Goal: Information Seeking & Learning: Find specific page/section

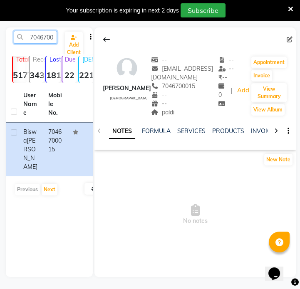
click at [49, 41] on input "7046700015" at bounding box center [35, 37] width 43 height 13
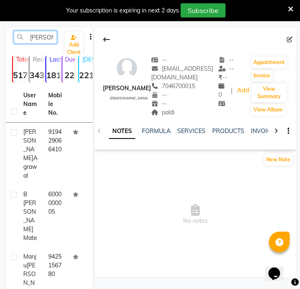
scroll to position [0, 3]
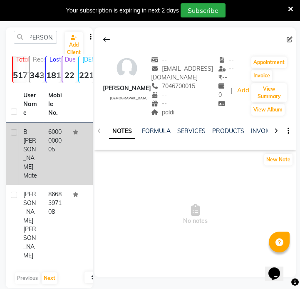
click at [37, 135] on div "B [PERSON_NAME] Mate" at bounding box center [30, 154] width 15 height 52
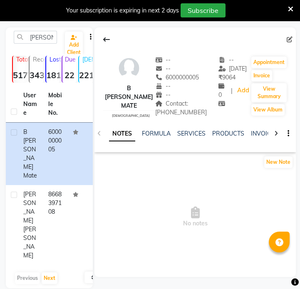
scroll to position [42, 0]
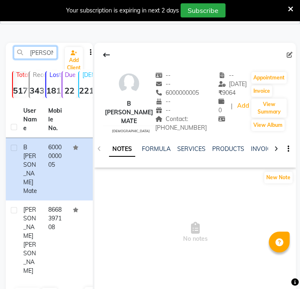
click at [31, 56] on input "[PERSON_NAME]" at bounding box center [35, 52] width 43 height 13
paste input "7666702165"
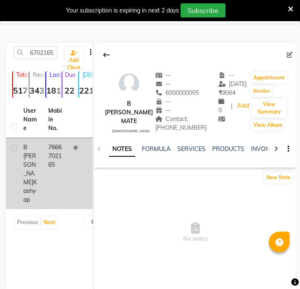
click at [39, 172] on td "B [PERSON_NAME]" at bounding box center [30, 173] width 25 height 71
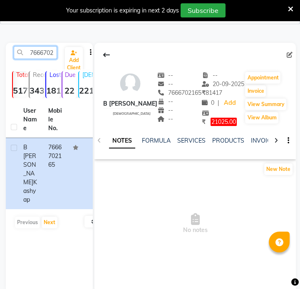
click at [35, 48] on input "7666702165" at bounding box center [35, 52] width 43 height 13
paste input "[PERSON_NAME]"
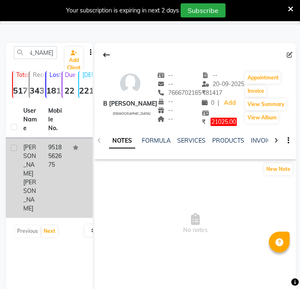
click at [38, 150] on td "[PERSON_NAME]" at bounding box center [30, 178] width 25 height 80
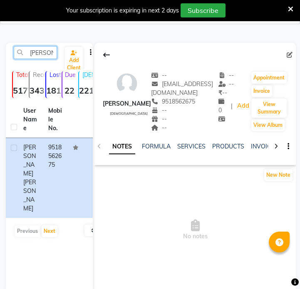
click at [43, 50] on input "[PERSON_NAME]" at bounding box center [35, 52] width 43 height 13
paste input "rti Shamk"
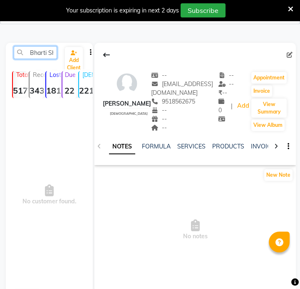
click at [38, 52] on input "Bharti ShamkGiradkar" at bounding box center [35, 52] width 43 height 13
click at [47, 50] on input "Bharti ShamkGiradkar" at bounding box center [35, 52] width 43 height 13
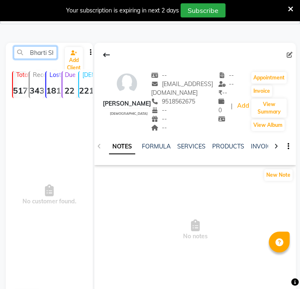
click at [47, 50] on input "Bharti ShamkGiradkar" at bounding box center [35, 52] width 43 height 13
paste input "9860705142"
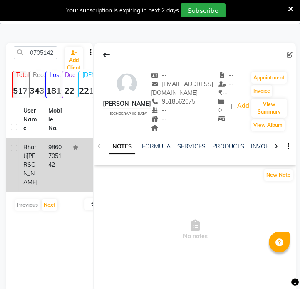
click at [33, 176] on span "[PERSON_NAME]" at bounding box center [30, 169] width 14 height 34
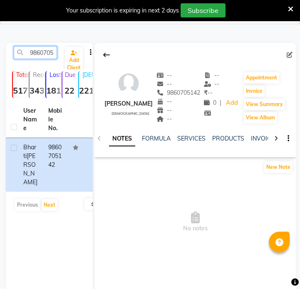
click at [42, 57] on input "9860705142" at bounding box center [35, 52] width 43 height 13
paste input "6355482595"
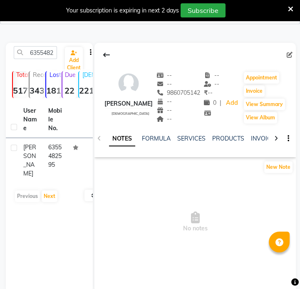
click at [54, 168] on td "6355482595" at bounding box center [55, 160] width 25 height 45
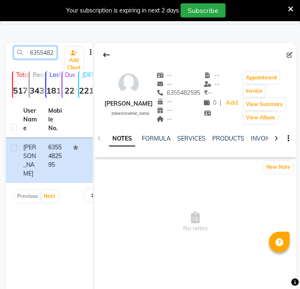
click at [37, 51] on input "6355482595" at bounding box center [35, 52] width 43 height 13
paste input "9228804344"
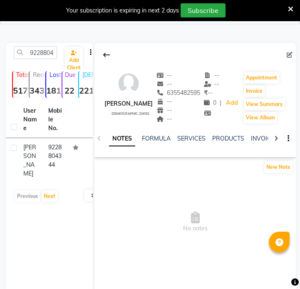
click at [57, 152] on td "9228804344" at bounding box center [55, 160] width 25 height 45
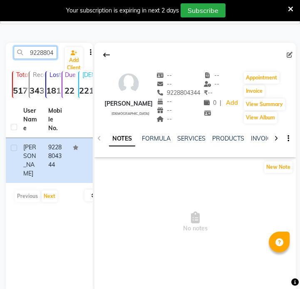
click at [37, 50] on input "9228804344" at bounding box center [35, 52] width 43 height 13
paste input "814112340"
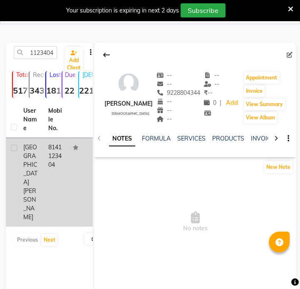
click at [52, 160] on td "8141123404" at bounding box center [55, 182] width 25 height 89
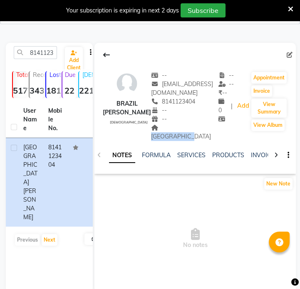
drag, startPoint x: 150, startPoint y: 127, endPoint x: 187, endPoint y: 129, distance: 37.1
click at [187, 129] on div "Gandhinagar Address" at bounding box center [184, 132] width 67 height 17
copy span "[GEOGRAPHIC_DATA]"
click at [54, 52] on input "8141123404" at bounding box center [35, 52] width 43 height 13
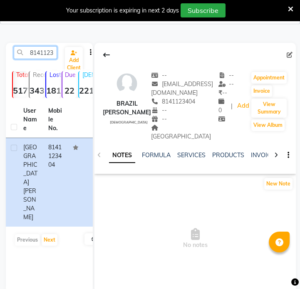
paste input "7990537102"
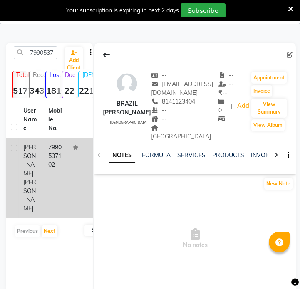
click at [45, 144] on td "7990537102" at bounding box center [55, 178] width 25 height 80
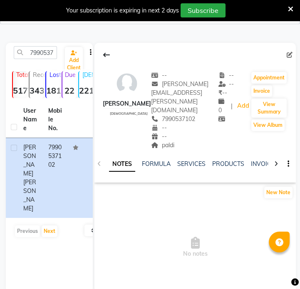
drag, startPoint x: 149, startPoint y: 129, endPoint x: 164, endPoint y: 129, distance: 15.8
click at [164, 141] on div "paldi" at bounding box center [184, 145] width 67 height 9
copy span "paldi"
click at [43, 56] on input "7990537102" at bounding box center [35, 52] width 43 height 13
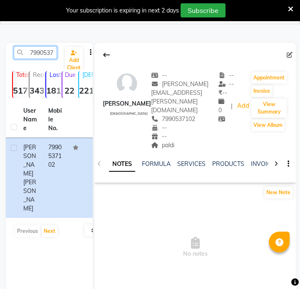
paste input "9712018181"
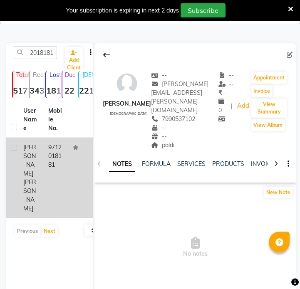
click at [45, 171] on td "9712018181" at bounding box center [55, 178] width 25 height 80
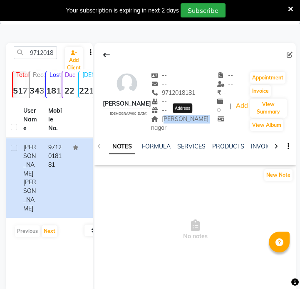
drag, startPoint x: 170, startPoint y: 121, endPoint x: 207, endPoint y: 122, distance: 37.5
click at [207, 122] on span "[PERSON_NAME] nagar" at bounding box center [179, 123] width 57 height 16
copy span "[PERSON_NAME] nagar"
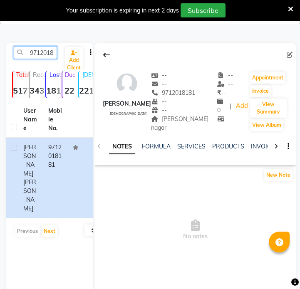
click at [42, 52] on input "9712018181" at bounding box center [35, 52] width 43 height 13
click at [39, 56] on input "9712018181" at bounding box center [35, 52] width 43 height 13
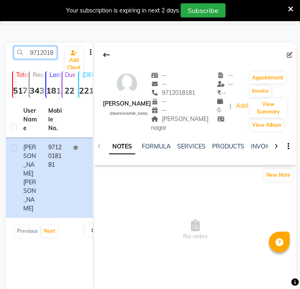
paste input "426425127"
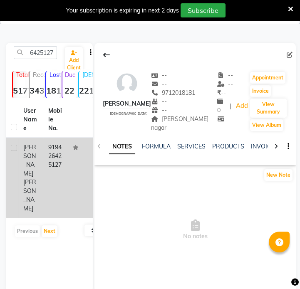
click at [53, 171] on td "919426425127" at bounding box center [55, 178] width 25 height 80
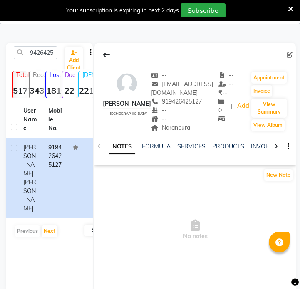
drag, startPoint x: 152, startPoint y: 128, endPoint x: 184, endPoint y: 128, distance: 32.0
click at [184, 128] on div "Naranpura" at bounding box center [184, 128] width 67 height 9
copy span "Naranpura"
click at [37, 55] on input "9426425127" at bounding box center [35, 52] width 43 height 13
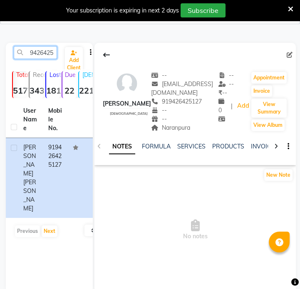
paste input "60463176"
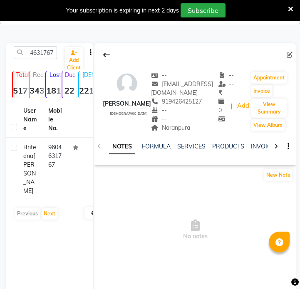
click at [53, 165] on td "9604631767" at bounding box center [55, 169] width 25 height 62
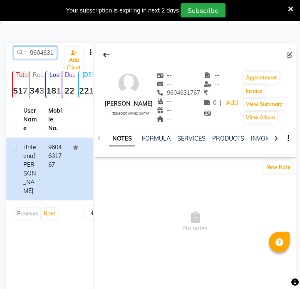
click at [43, 47] on input "9604631767" at bounding box center [35, 52] width 43 height 13
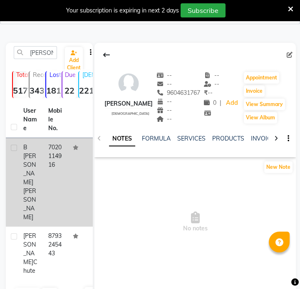
click at [54, 161] on td "7020114916" at bounding box center [55, 182] width 25 height 89
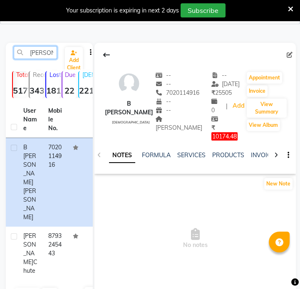
click at [38, 52] on input "[PERSON_NAME]" at bounding box center [35, 52] width 43 height 13
paste input "7709225132"
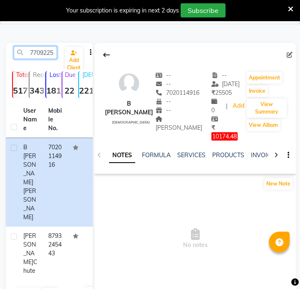
scroll to position [0, 11]
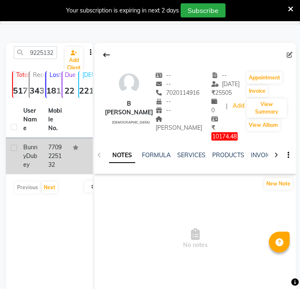
click at [51, 174] on td "7709225132" at bounding box center [55, 156] width 25 height 36
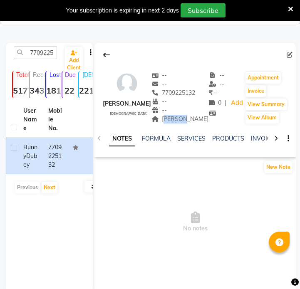
drag, startPoint x: 165, startPoint y: 120, endPoint x: 185, endPoint y: 121, distance: 20.0
click at [185, 121] on div "[PERSON_NAME]" at bounding box center [179, 119] width 57 height 9
copy span "[PERSON_NAME]"
click at [48, 47] on input "7709225132" at bounding box center [35, 52] width 43 height 13
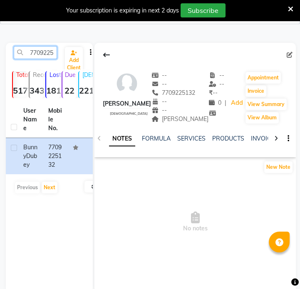
paste input "972867643"
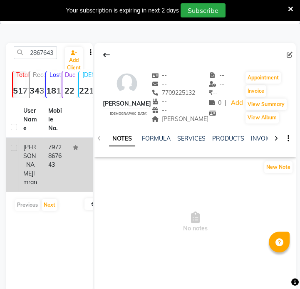
click at [52, 165] on td "7972867643" at bounding box center [55, 165] width 25 height 54
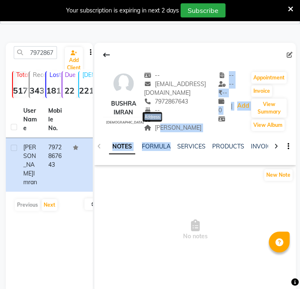
drag, startPoint x: 142, startPoint y: 128, endPoint x: 172, endPoint y: 139, distance: 32.1
click at [172, 139] on div "Bushra Imran [DEMOGRAPHIC_DATA] -- [EMAIL_ADDRESS][DOMAIN_NAME] 7972867643 -- -…" at bounding box center [194, 104] width 201 height 122
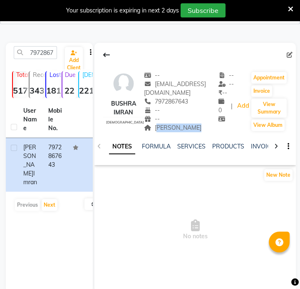
drag, startPoint x: 140, startPoint y: 127, endPoint x: 176, endPoint y: 127, distance: 36.2
click at [176, 127] on div "[PERSON_NAME]" at bounding box center [181, 128] width 74 height 9
copy span "[PERSON_NAME]"
click at [42, 53] on input "7972867643" at bounding box center [35, 52] width 43 height 13
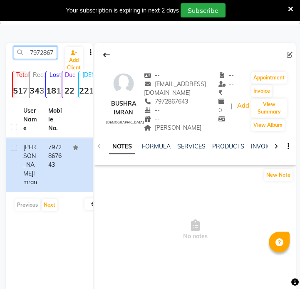
paste input "8862028318"
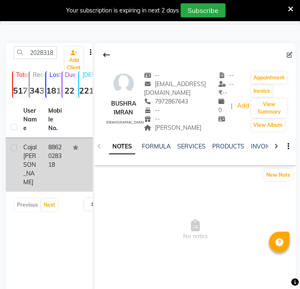
click at [69, 161] on td at bounding box center [80, 165] width 25 height 54
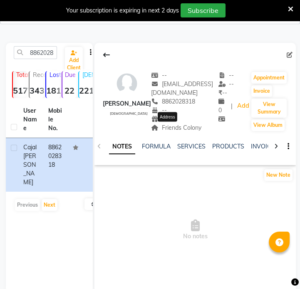
drag, startPoint x: 151, startPoint y: 130, endPoint x: 191, endPoint y: 130, distance: 40.0
click at [191, 130] on span "Friends Colony" at bounding box center [176, 127] width 50 height 7
copy span "Friends Colony"
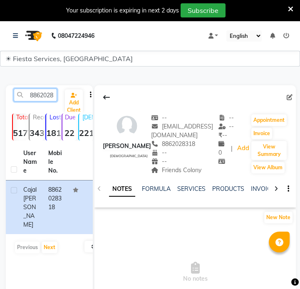
click at [28, 99] on input "8862028318" at bounding box center [35, 95] width 43 height 13
click at [27, 98] on input "8862028318" at bounding box center [35, 95] width 43 height 13
paste input "788053839"
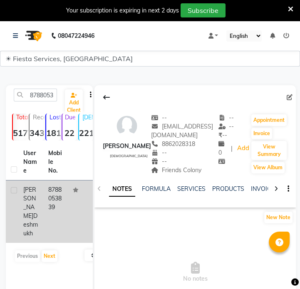
click at [50, 200] on td "8788053839" at bounding box center [55, 212] width 25 height 62
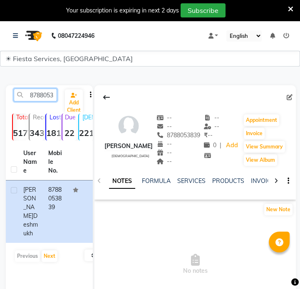
click at [45, 91] on input "8788053839" at bounding box center [35, 95] width 43 height 13
click at [47, 91] on input "8788053839" at bounding box center [35, 95] width 43 height 13
click at [47, 92] on input "8788053839" at bounding box center [35, 95] width 43 height 13
paste input "9359758017"
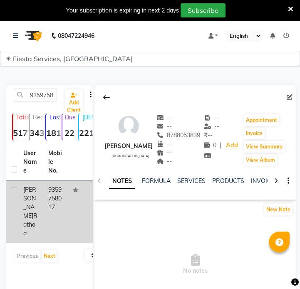
click at [62, 212] on td "9359758017" at bounding box center [55, 212] width 25 height 62
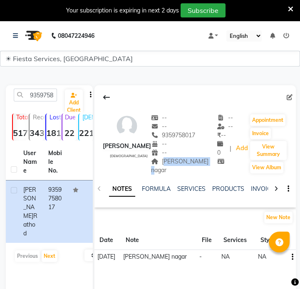
drag, startPoint x: 170, startPoint y: 159, endPoint x: 207, endPoint y: 163, distance: 37.6
click at [207, 163] on div "[PERSON_NAME] nagar" at bounding box center [184, 165] width 66 height 17
copy span "[PERSON_NAME] nagar"
click at [44, 91] on input "9359758017" at bounding box center [35, 95] width 43 height 13
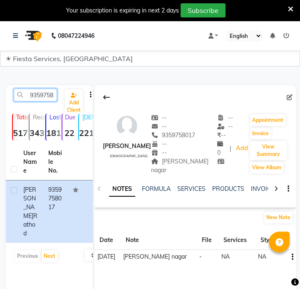
paste input "766090803"
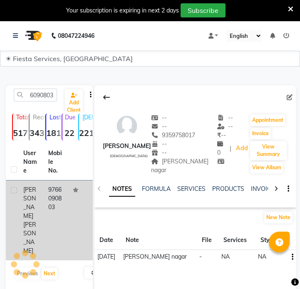
click at [63, 203] on td "9766090803" at bounding box center [55, 221] width 25 height 80
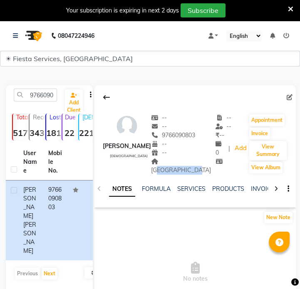
drag, startPoint x: 180, startPoint y: 169, endPoint x: 187, endPoint y: 179, distance: 12.0
click at [187, 175] on div "[GEOGRAPHIC_DATA]" at bounding box center [183, 165] width 65 height 17
copy span "[GEOGRAPHIC_DATA]"
click at [37, 95] on input "9766090803" at bounding box center [35, 95] width 43 height 13
click at [38, 95] on input "9766090803" at bounding box center [35, 95] width 43 height 13
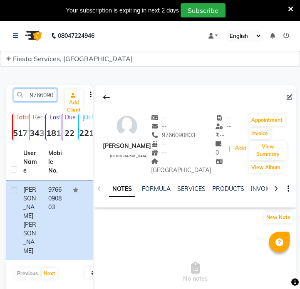
paste input "825594192"
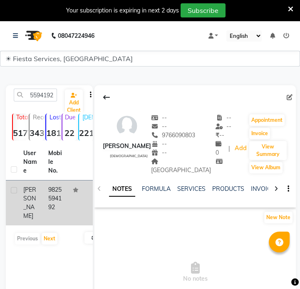
click at [47, 196] on td "9825594192" at bounding box center [55, 203] width 25 height 45
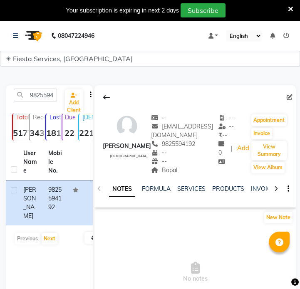
drag, startPoint x: 142, startPoint y: 172, endPoint x: 162, endPoint y: 171, distance: 20.0
click at [162, 171] on div "Bopal" at bounding box center [184, 170] width 67 height 9
copy span "Bopal"
click at [46, 97] on input "9825594192" at bounding box center [35, 95] width 43 height 13
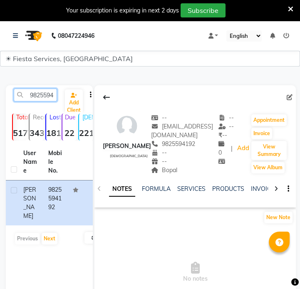
paste input "960095019"
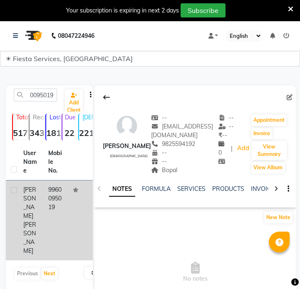
click at [45, 207] on td "9960095019" at bounding box center [55, 221] width 25 height 80
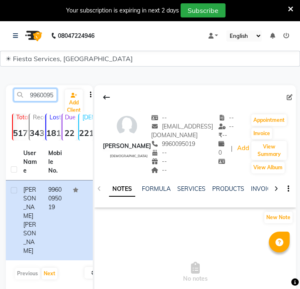
click at [37, 90] on input "9960095019" at bounding box center [35, 95] width 43 height 13
paste input "8956004485"
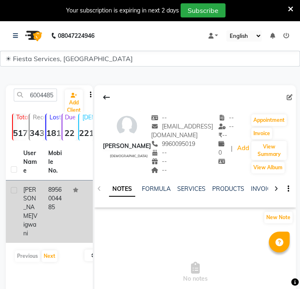
click at [57, 208] on td "8956004485" at bounding box center [55, 212] width 25 height 62
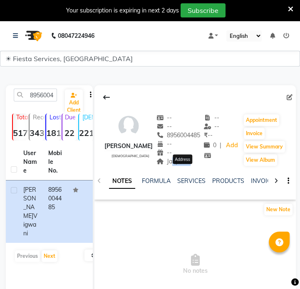
drag, startPoint x: 177, startPoint y: 171, endPoint x: 195, endPoint y: 173, distance: 18.4
click at [191, 165] on span "Jaripatka" at bounding box center [173, 161] width 35 height 7
drag, startPoint x: 175, startPoint y: 170, endPoint x: 201, endPoint y: 172, distance: 25.5
click at [201, 166] on div "Jaripatka Address" at bounding box center [178, 161] width 44 height 9
click at [47, 95] on input "8956004485" at bounding box center [35, 95] width 43 height 13
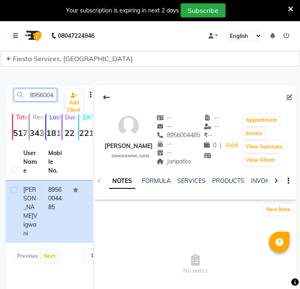
click at [47, 95] on input "8956004485" at bounding box center [35, 95] width 43 height 13
paste input "7709223690"
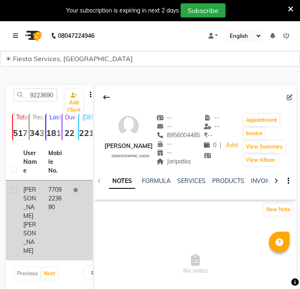
click at [37, 204] on div "[PERSON_NAME]" at bounding box center [30, 221] width 15 height 70
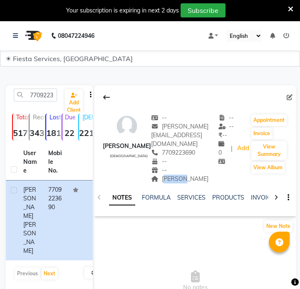
drag, startPoint x: 162, startPoint y: 171, endPoint x: 191, endPoint y: 174, distance: 28.5
click at [191, 175] on div "[PERSON_NAME]" at bounding box center [184, 179] width 67 height 9
click at [34, 92] on input "7709223690" at bounding box center [35, 95] width 43 height 13
paste input "9106278398"
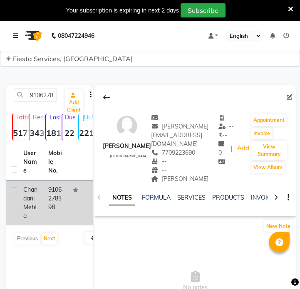
click at [55, 188] on td "9106278398" at bounding box center [55, 203] width 25 height 45
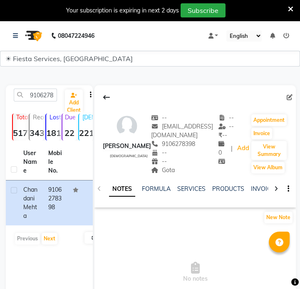
drag, startPoint x: 145, startPoint y: 173, endPoint x: 163, endPoint y: 172, distance: 17.5
click at [163, 172] on div "Gota Address" at bounding box center [184, 170] width 67 height 9
click at [49, 99] on input "9106278398" at bounding box center [35, 95] width 43 height 13
paste input "284321829"
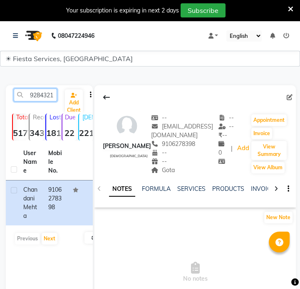
scroll to position [0, 11]
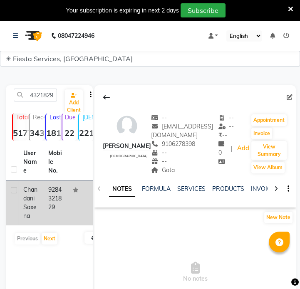
click at [43, 191] on td "9284321829" at bounding box center [55, 203] width 25 height 45
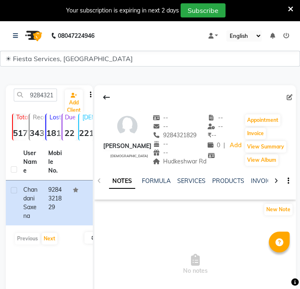
drag, startPoint x: 171, startPoint y: 162, endPoint x: 171, endPoint y: 168, distance: 5.5
click at [171, 166] on div "Hudkeshwar Rd" at bounding box center [180, 161] width 54 height 9
click at [48, 96] on input "9284321829" at bounding box center [35, 95] width 43 height 13
paste input "7990144652"
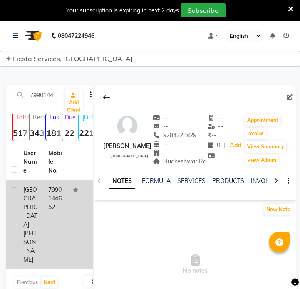
click at [51, 216] on td "7990144652" at bounding box center [55, 225] width 25 height 89
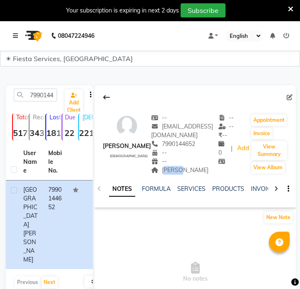
drag, startPoint x: 154, startPoint y: 169, endPoint x: 170, endPoint y: 170, distance: 16.3
click at [170, 170] on div "[PERSON_NAME] Address" at bounding box center [184, 170] width 67 height 9
click at [45, 99] on input "7990144652" at bounding box center [35, 95] width 43 height 13
paste input "8141161745"
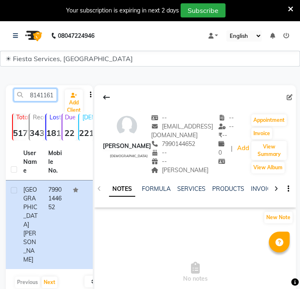
scroll to position [0, 11]
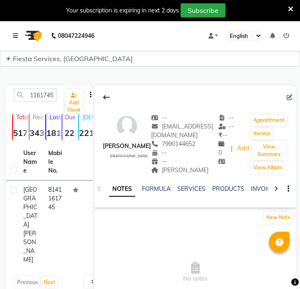
click at [50, 192] on td "8141161745" at bounding box center [55, 225] width 25 height 89
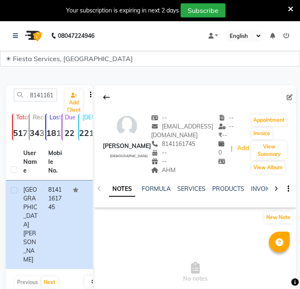
drag, startPoint x: 148, startPoint y: 169, endPoint x: 165, endPoint y: 171, distance: 17.6
click at [165, 171] on div "AHM" at bounding box center [184, 170] width 67 height 9
click at [37, 99] on input "8141161745" at bounding box center [35, 95] width 43 height 13
paste input "980346611"
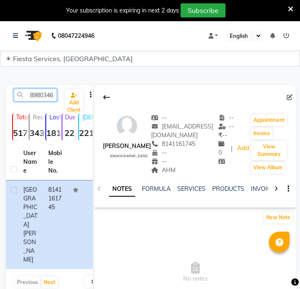
scroll to position [0, 11]
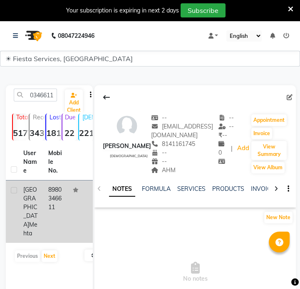
click at [64, 192] on td "8980346611" at bounding box center [55, 212] width 25 height 62
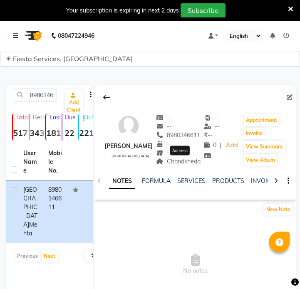
drag, startPoint x: 170, startPoint y: 162, endPoint x: 201, endPoint y: 163, distance: 31.2
click at [201, 163] on span "Chandkheda" at bounding box center [178, 161] width 45 height 7
click at [43, 99] on input "8980346611" at bounding box center [35, 95] width 43 height 13
paste input "9687610116"
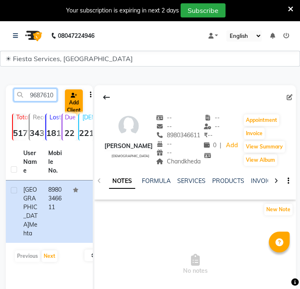
scroll to position [0, 11]
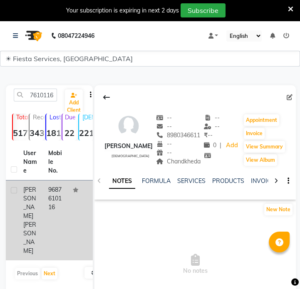
click at [43, 195] on td "9687610116" at bounding box center [55, 221] width 25 height 80
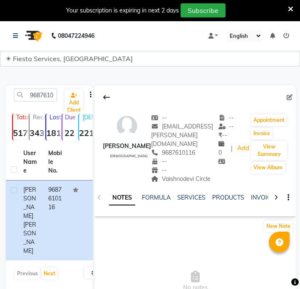
drag, startPoint x: 171, startPoint y: 170, endPoint x: 173, endPoint y: 178, distance: 8.2
click at [173, 178] on div "Vaishnodevi Circle" at bounding box center [184, 179] width 67 height 9
click at [34, 96] on input "9687610116" at bounding box center [35, 95] width 43 height 13
paste input "9892613581"
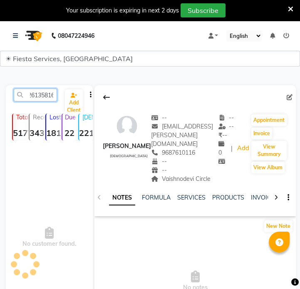
click at [34, 96] on input "99892613581687610116" at bounding box center [35, 95] width 43 height 13
paste input "892613581"
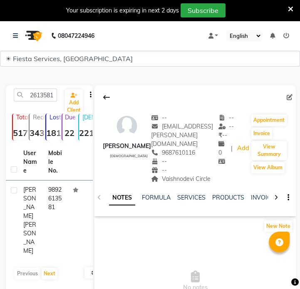
click at [50, 196] on td "9892613581" at bounding box center [55, 221] width 25 height 80
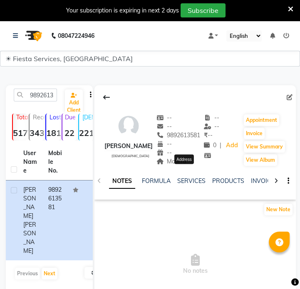
drag, startPoint x: 178, startPoint y: 170, endPoint x: 201, endPoint y: 172, distance: 23.4
click at [201, 166] on div "Motera Address" at bounding box center [178, 161] width 44 height 9
click at [37, 94] on input "9892613581" at bounding box center [35, 95] width 43 height 13
paste input "8000333993"
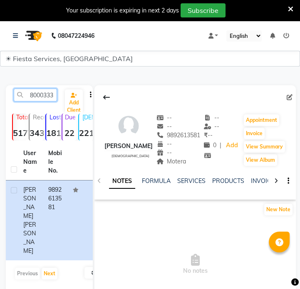
scroll to position [0, 11]
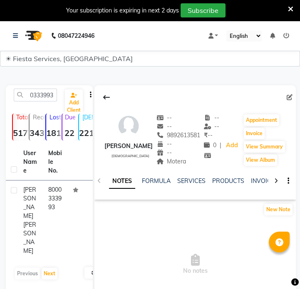
click at [55, 202] on td "8000333993" at bounding box center [55, 221] width 25 height 80
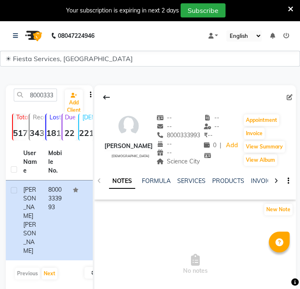
drag, startPoint x: 171, startPoint y: 162, endPoint x: 204, endPoint y: 163, distance: 33.3
click at [201, 163] on div "Science City" at bounding box center [178, 161] width 44 height 9
click at [39, 95] on input "8000333993" at bounding box center [35, 95] width 43 height 13
paste input "238038368"
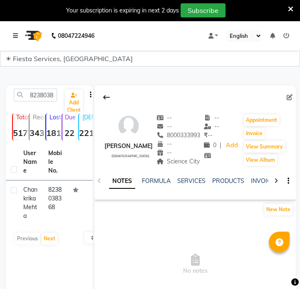
drag, startPoint x: 55, startPoint y: 186, endPoint x: 52, endPoint y: 179, distance: 7.8
click at [55, 186] on td "8238038368" at bounding box center [55, 203] width 25 height 45
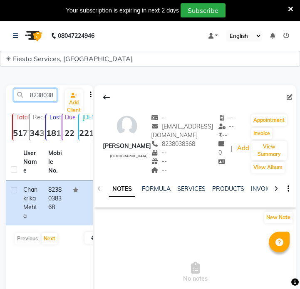
click at [45, 94] on input "8238038368" at bounding box center [35, 95] width 43 height 13
paste input "7721063200"
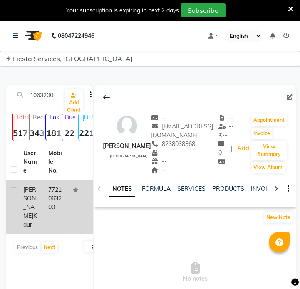
click at [52, 199] on td "7721063200" at bounding box center [55, 208] width 25 height 54
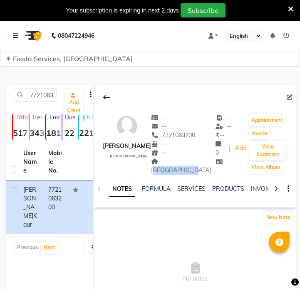
drag, startPoint x: 176, startPoint y: 161, endPoint x: 178, endPoint y: 169, distance: 8.4
click at [178, 169] on div "[GEOGRAPHIC_DATA]" at bounding box center [183, 165] width 65 height 17
click at [42, 98] on input "7721063200" at bounding box center [35, 95] width 43 height 13
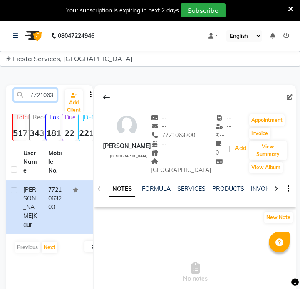
paste input "9825211535"
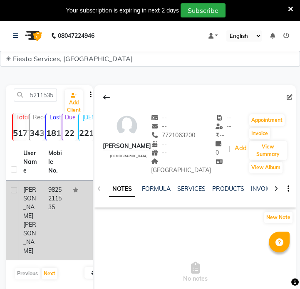
click at [66, 211] on td "9825211535" at bounding box center [55, 221] width 25 height 80
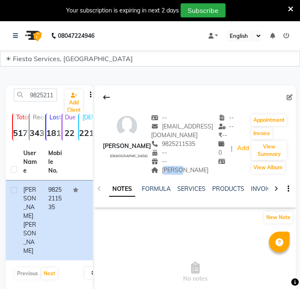
drag, startPoint x: 161, startPoint y: 172, endPoint x: 179, endPoint y: 173, distance: 17.9
click at [179, 173] on div "[PERSON_NAME]" at bounding box center [184, 170] width 67 height 9
click at [35, 99] on input "9825211535" at bounding box center [35, 95] width 43 height 13
paste input "8238314603"
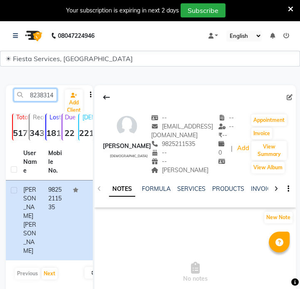
scroll to position [0, 11]
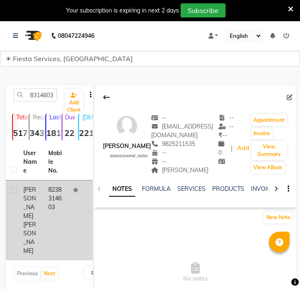
click at [47, 195] on td "8238314603" at bounding box center [55, 221] width 25 height 80
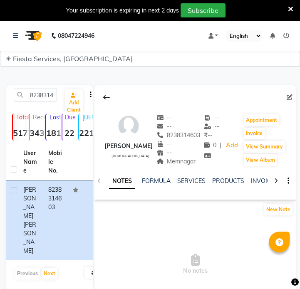
drag, startPoint x: 164, startPoint y: 161, endPoint x: 195, endPoint y: 161, distance: 30.8
click at [195, 161] on div "Memnagar" at bounding box center [178, 161] width 44 height 9
click at [42, 99] on input "8238314603" at bounding box center [35, 95] width 43 height 13
paste input "320302236"
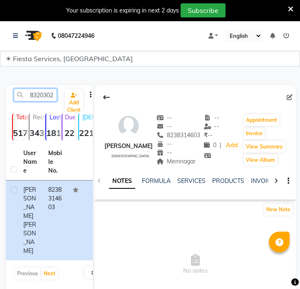
scroll to position [0, 11]
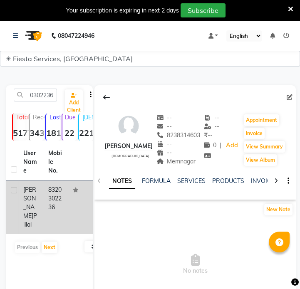
click at [65, 210] on td "8320302236" at bounding box center [55, 208] width 25 height 54
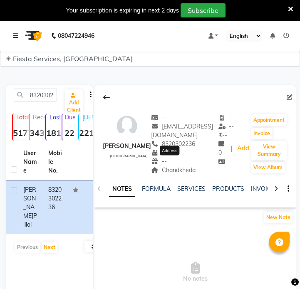
drag, startPoint x: 158, startPoint y: 164, endPoint x: 193, endPoint y: 164, distance: 35.0
click at [193, 166] on div "Chandkheda Address" at bounding box center [184, 170] width 67 height 9
click at [50, 94] on input "8320302236" at bounding box center [35, 95] width 43 height 13
paste input "9375144439"
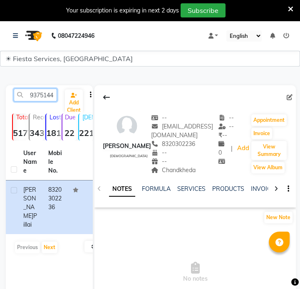
scroll to position [0, 11]
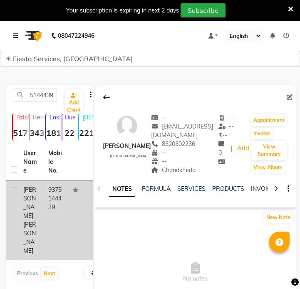
click at [32, 211] on div "[PERSON_NAME]" at bounding box center [30, 221] width 15 height 70
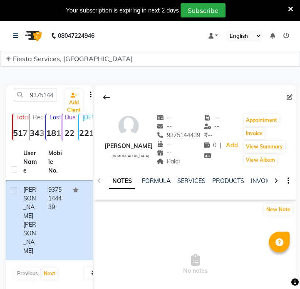
drag, startPoint x: 165, startPoint y: 162, endPoint x: 181, endPoint y: 163, distance: 15.4
click at [181, 163] on div "Paldi" at bounding box center [178, 161] width 44 height 9
click at [47, 95] on input "9375144439" at bounding box center [35, 95] width 43 height 13
paste input "537257138"
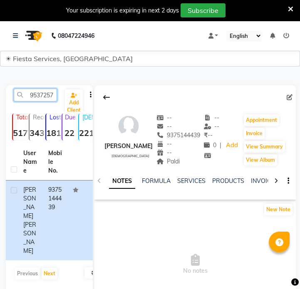
scroll to position [0, 11]
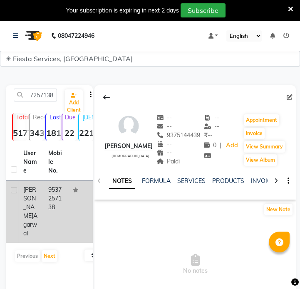
click at [53, 197] on td "9537257138" at bounding box center [55, 212] width 25 height 62
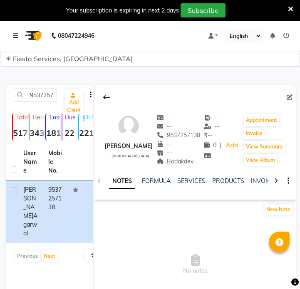
drag, startPoint x: 171, startPoint y: 161, endPoint x: 202, endPoint y: 164, distance: 30.5
click at [201, 164] on div "Bodakdev" at bounding box center [178, 161] width 44 height 9
click at [42, 87] on div "9537257138 Add Client Total 5177 Recent 343 Lost 1810 Due 22 [DEMOGRAPHIC_DATA]…" at bounding box center [49, 210] width 87 height 250
click at [42, 94] on input "9537257138" at bounding box center [35, 95] width 43 height 13
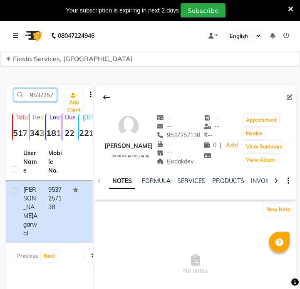
paste input "7976421867"
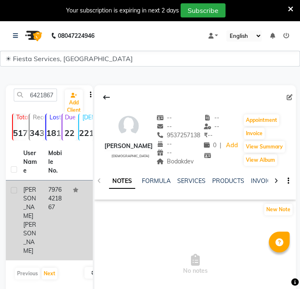
click at [53, 195] on td "7976421867" at bounding box center [55, 221] width 25 height 80
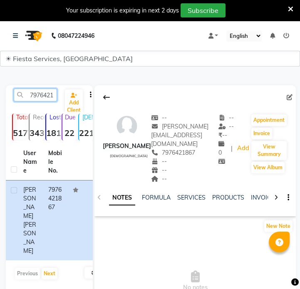
click at [51, 99] on input "7976421867" at bounding box center [35, 95] width 43 height 13
paste input "8446846694"
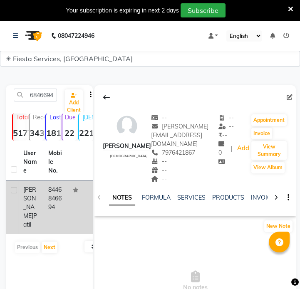
click at [45, 208] on td "8446846694" at bounding box center [55, 208] width 25 height 54
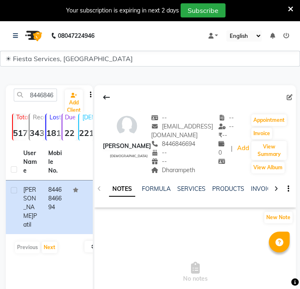
drag, startPoint x: 151, startPoint y: 173, endPoint x: 191, endPoint y: 173, distance: 40.0
click at [191, 173] on div "Dharampeth" at bounding box center [184, 170] width 67 height 9
click at [40, 90] on input "8446846694" at bounding box center [35, 95] width 43 height 13
paste input "9204950411"
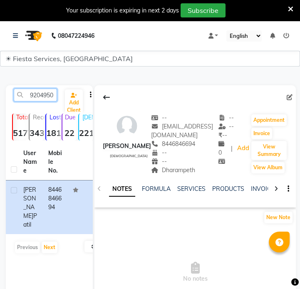
scroll to position [0, 11]
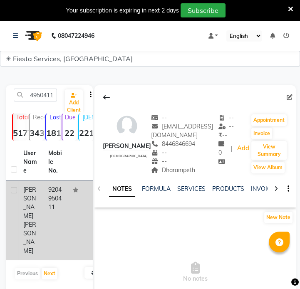
click at [58, 193] on td "9204950411" at bounding box center [55, 221] width 25 height 80
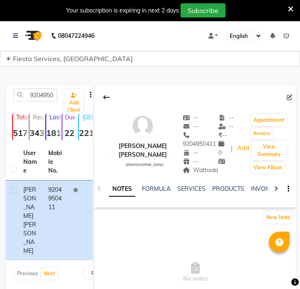
drag, startPoint x: 182, startPoint y: 169, endPoint x: 208, endPoint y: 171, distance: 25.9
click at [208, 171] on div "Wathoda" at bounding box center [201, 170] width 36 height 9
drag, startPoint x: 57, startPoint y: 92, endPoint x: 47, endPoint y: 93, distance: 9.2
click at [56, 92] on input "9204950411" at bounding box center [35, 95] width 43 height 13
click at [47, 93] on input "9204950411" at bounding box center [35, 95] width 43 height 13
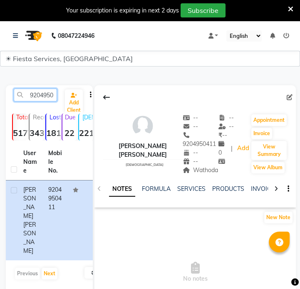
click at [47, 93] on input "9204950411" at bounding box center [35, 95] width 43 height 13
paste input "075297065"
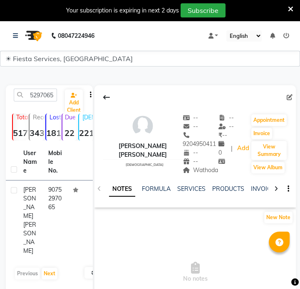
click at [35, 227] on div "User Name Mobile No. [PERSON_NAME] 9075297065 Previous Next 10 50 100" at bounding box center [49, 214] width 87 height 140
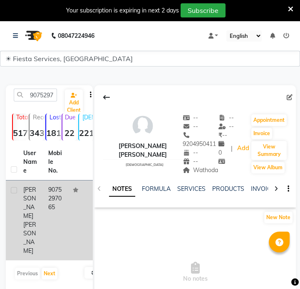
click at [36, 221] on span "[PERSON_NAME]" at bounding box center [29, 238] width 13 height 34
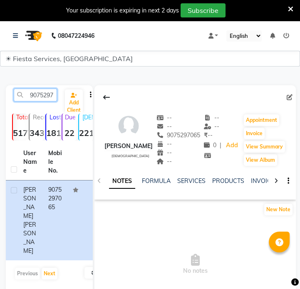
click at [46, 96] on input "9075297065" at bounding box center [35, 95] width 43 height 13
paste input "8087751269"
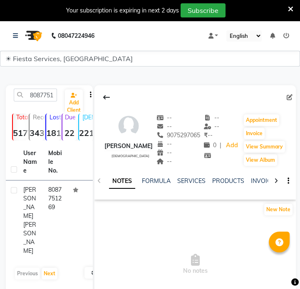
click at [7, 251] on div "8087751269 Add Client Total 5177 Recent 343 Lost 1810 Due 22 [DEMOGRAPHIC_DATA]…" at bounding box center [49, 210] width 87 height 250
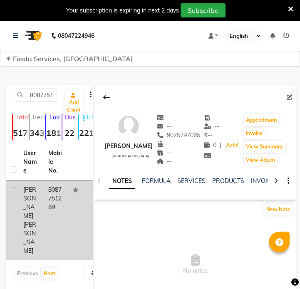
click at [37, 209] on div "[PERSON_NAME]" at bounding box center [30, 221] width 15 height 70
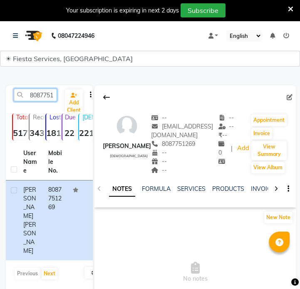
click at [39, 106] on div "8087751269 Add Client" at bounding box center [49, 99] width 84 height 20
click at [39, 107] on div "8087751269 Add Client" at bounding box center [49, 99] width 84 height 20
click at [40, 98] on input "8087751269" at bounding box center [35, 95] width 43 height 13
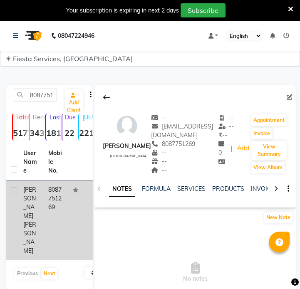
click at [58, 199] on td "8087751269" at bounding box center [55, 221] width 25 height 80
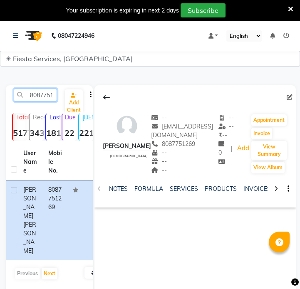
click at [45, 97] on input "8087751269" at bounding box center [35, 95] width 43 height 13
click at [45, 104] on div "8087751269 Add Client" at bounding box center [49, 99] width 84 height 20
paste input "9227910706"
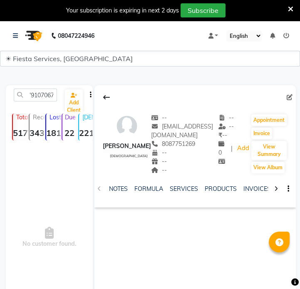
click at [45, 104] on div "80879227910706751269 Add Client" at bounding box center [49, 99] width 84 height 20
click at [52, 97] on input "80879227910706751269" at bounding box center [35, 95] width 43 height 13
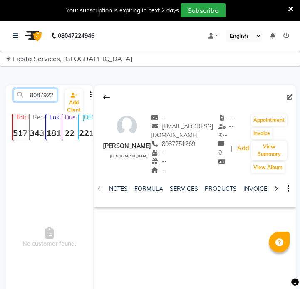
paste input "9227910706"
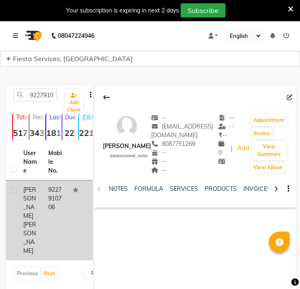
click at [43, 216] on td "9227910706" at bounding box center [55, 221] width 25 height 80
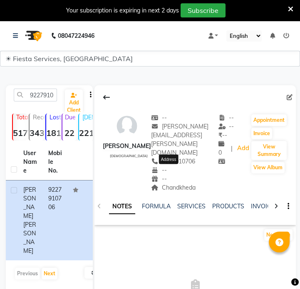
drag, startPoint x: 159, startPoint y: 174, endPoint x: 190, endPoint y: 168, distance: 31.8
click at [190, 184] on span "Chandkheda" at bounding box center [173, 187] width 45 height 7
click at [47, 93] on input "9227910706" at bounding box center [35, 95] width 43 height 13
paste input "7559193152"
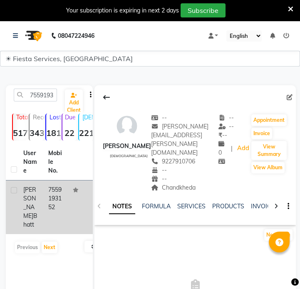
click at [60, 201] on td "7559193152" at bounding box center [55, 208] width 25 height 54
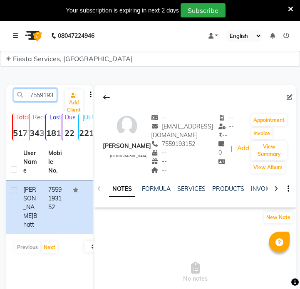
click at [40, 93] on input "7559193152" at bounding box center [35, 95] width 43 height 13
paste input "057680648"
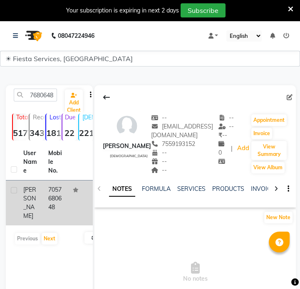
click at [55, 205] on td "7057680648" at bounding box center [55, 203] width 25 height 45
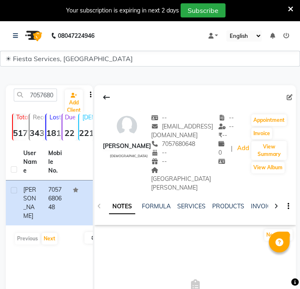
click at [151, 157] on div "--" at bounding box center [184, 161] width 67 height 9
click at [151, 166] on span "[GEOGRAPHIC_DATA][PERSON_NAME]" at bounding box center [181, 178] width 60 height 25
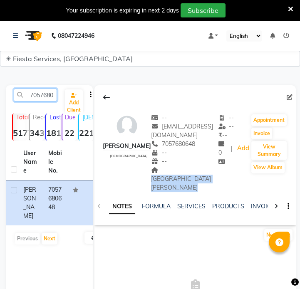
click at [29, 99] on input "7057680648" at bounding box center [35, 95] width 43 height 13
click at [30, 99] on input "7057680648" at bounding box center [35, 95] width 43 height 13
paste input "9028166655"
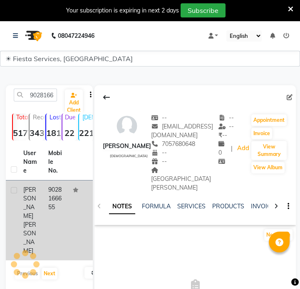
click at [42, 199] on td "[PERSON_NAME]" at bounding box center [30, 221] width 25 height 80
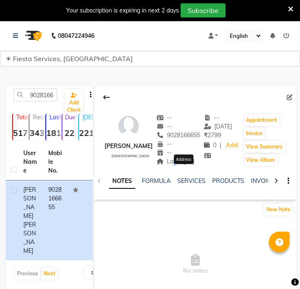
drag, startPoint x: 178, startPoint y: 171, endPoint x: 183, endPoint y: 171, distance: 4.6
click at [183, 165] on span "Lakadganj" at bounding box center [175, 161] width 38 height 7
click at [184, 165] on span "Lakadganj" at bounding box center [175, 161] width 38 height 7
click at [186, 165] on span "Lakadganj" at bounding box center [175, 161] width 38 height 7
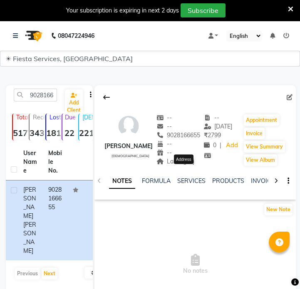
click at [189, 165] on span "Lakadganj" at bounding box center [175, 161] width 38 height 7
click at [34, 94] on input "9028166655" at bounding box center [35, 95] width 43 height 13
paste input "649211144"
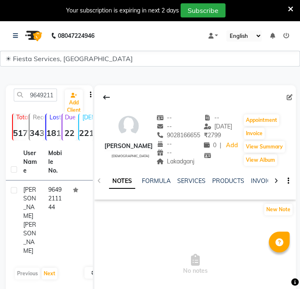
click at [77, 204] on td at bounding box center [80, 221] width 25 height 80
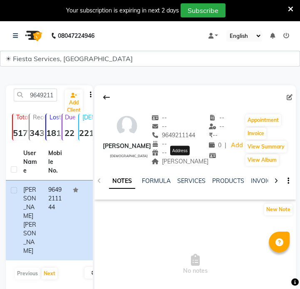
click at [187, 161] on span "[PERSON_NAME]" at bounding box center [179, 161] width 57 height 7
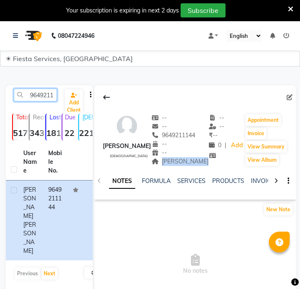
click at [40, 94] on input "9649211144" at bounding box center [35, 95] width 43 height 13
paste input "7774031670"
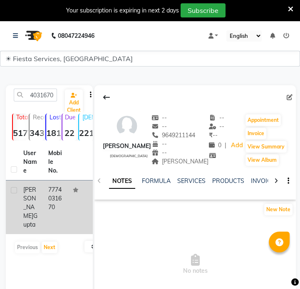
click at [61, 198] on td "7774031670" at bounding box center [55, 208] width 25 height 54
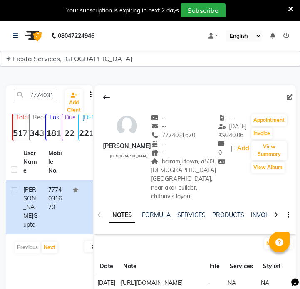
click at [158, 161] on span "bairamji town, a503, [DEMOGRAPHIC_DATA][GEOGRAPHIC_DATA], near akar builder, ch…" at bounding box center [183, 179] width 65 height 42
click at [158, 165] on div "bairamji town, a503, [DEMOGRAPHIC_DATA][GEOGRAPHIC_DATA], near akar builder, ch…" at bounding box center [184, 179] width 67 height 44
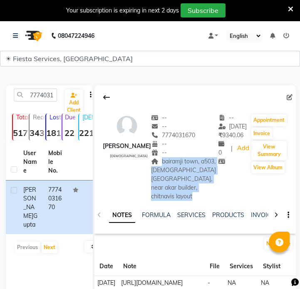
click at [158, 165] on div "bairamji town, a503, [DEMOGRAPHIC_DATA][GEOGRAPHIC_DATA], near akar builder, ch…" at bounding box center [184, 179] width 67 height 44
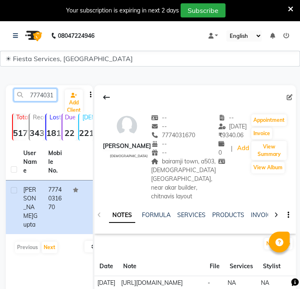
click at [24, 94] on input "7774031670" at bounding box center [35, 95] width 43 height 13
paste input "9422148314"
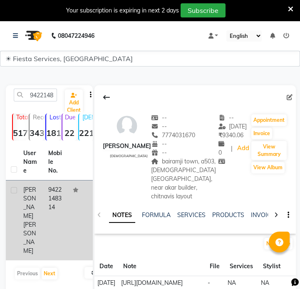
click at [61, 202] on td "9422148314" at bounding box center [55, 221] width 25 height 80
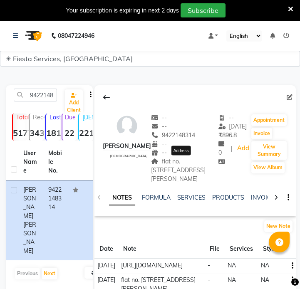
click at [171, 179] on span "flat no. [STREET_ADDRESS][PERSON_NAME]" at bounding box center [178, 170] width 55 height 25
click at [171, 173] on span "flat no. [STREET_ADDRESS][PERSON_NAME]" at bounding box center [178, 170] width 55 height 25
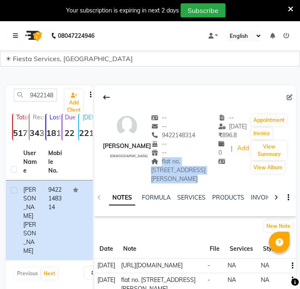
click at [171, 173] on span "flat no. [STREET_ADDRESS][PERSON_NAME]" at bounding box center [178, 170] width 55 height 25
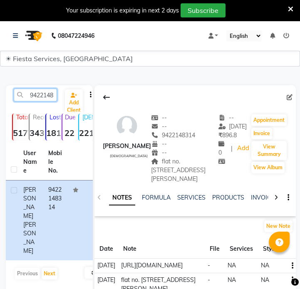
click at [49, 99] on input "9422148314" at bounding box center [35, 95] width 43 height 13
paste input "7567766741"
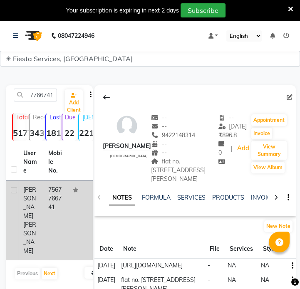
click at [36, 215] on div "[PERSON_NAME]" at bounding box center [30, 221] width 15 height 70
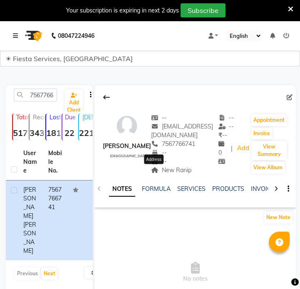
click at [161, 171] on span "New Ranip" at bounding box center [171, 169] width 40 height 7
click at [46, 94] on input "7567766741" at bounding box center [35, 95] width 43 height 13
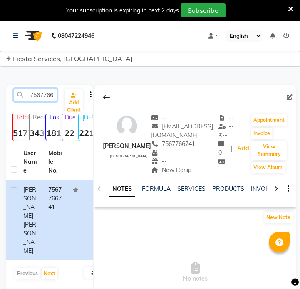
click at [46, 94] on input "7567766741" at bounding box center [35, 95] width 43 height 13
paste input "9057229832"
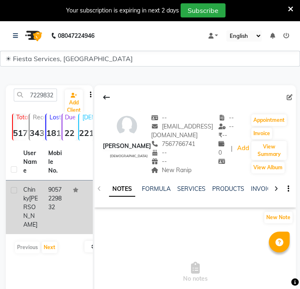
click at [53, 219] on td "9057229832" at bounding box center [55, 208] width 25 height 54
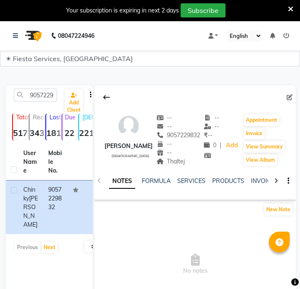
click at [182, 166] on div "Thaltej" at bounding box center [178, 161] width 44 height 9
click at [39, 92] on input "9057229832" at bounding box center [35, 95] width 43 height 13
paste input "8460341997"
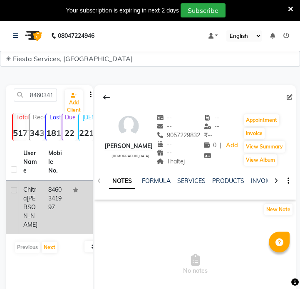
click at [49, 194] on td "8460341997" at bounding box center [55, 208] width 25 height 54
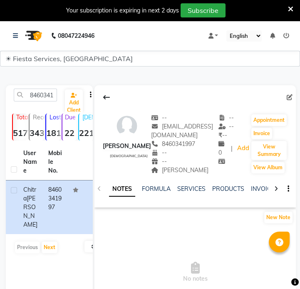
click at [167, 171] on div "[PERSON_NAME]" at bounding box center [184, 170] width 67 height 9
click at [29, 94] on input "8460341997" at bounding box center [35, 95] width 43 height 13
paste input "9574006009"
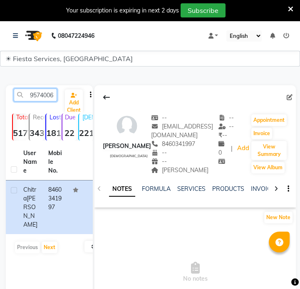
scroll to position [0, 11]
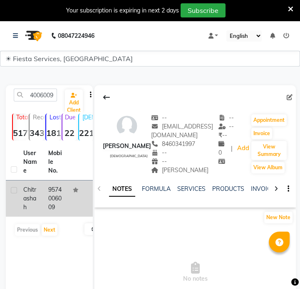
click at [50, 205] on td "9574006009" at bounding box center [55, 199] width 25 height 36
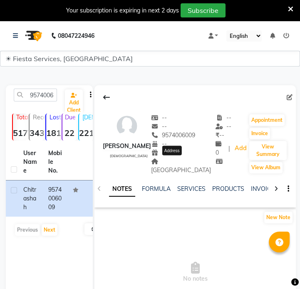
click at [179, 160] on span "[GEOGRAPHIC_DATA]" at bounding box center [181, 166] width 60 height 16
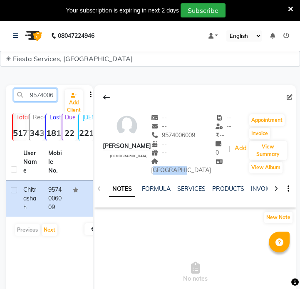
click at [45, 91] on input "9574006009" at bounding box center [35, 95] width 43 height 13
paste input "889933932"
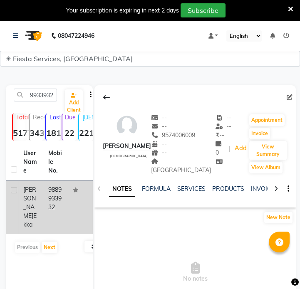
click at [56, 205] on td "9889933932" at bounding box center [55, 208] width 25 height 54
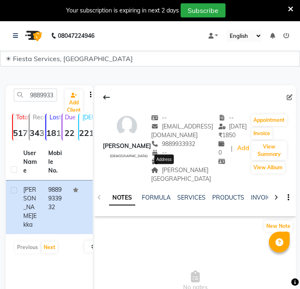
click at [170, 170] on span "[PERSON_NAME][GEOGRAPHIC_DATA]" at bounding box center [181, 174] width 60 height 16
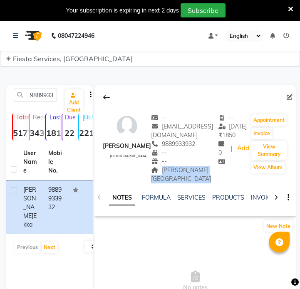
click at [170, 170] on span "[PERSON_NAME][GEOGRAPHIC_DATA]" at bounding box center [181, 174] width 60 height 16
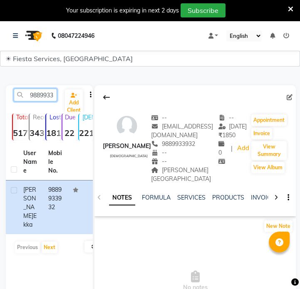
click at [36, 96] on input "9889933932" at bounding box center [35, 95] width 43 height 13
paste input "427318236"
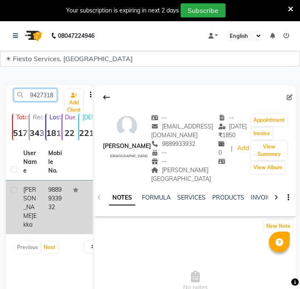
scroll to position [0, 11]
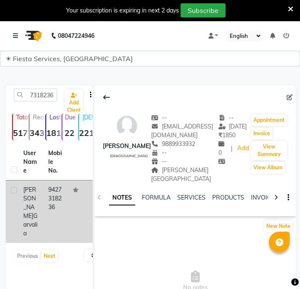
drag, startPoint x: 45, startPoint y: 202, endPoint x: 50, endPoint y: 201, distance: 5.5
click at [45, 202] on td "9427318236" at bounding box center [55, 212] width 25 height 62
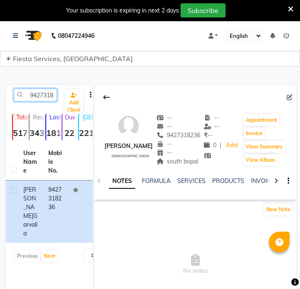
click at [36, 94] on input "9427318236" at bounding box center [35, 95] width 43 height 13
paste input "726955771"
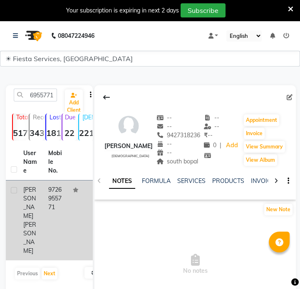
click at [54, 202] on td "9726955771" at bounding box center [55, 221] width 25 height 80
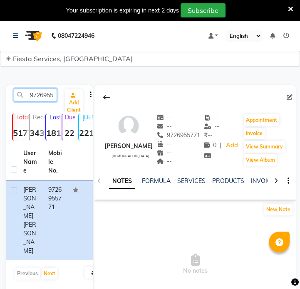
click at [48, 90] on input "9726955771" at bounding box center [35, 95] width 43 height 13
paste input "158995280"
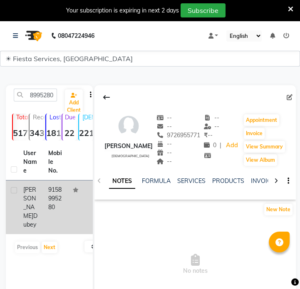
click at [36, 191] on span "[PERSON_NAME]" at bounding box center [29, 203] width 13 height 34
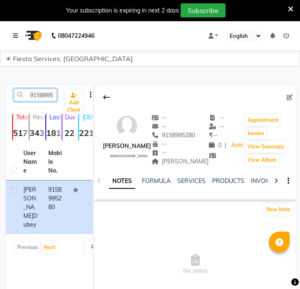
click at [45, 98] on input "9158995280" at bounding box center [35, 95] width 43 height 13
paste input "8238979792"
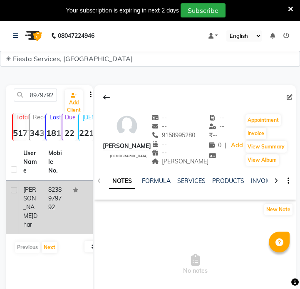
click at [28, 194] on div "[PERSON_NAME]" at bounding box center [30, 208] width 15 height 44
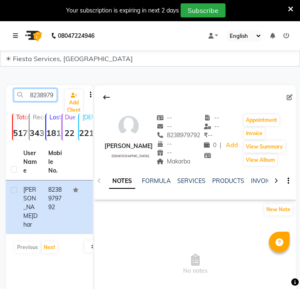
click at [43, 97] on input "8238979792" at bounding box center [35, 95] width 43 height 13
paste input "7046122478"
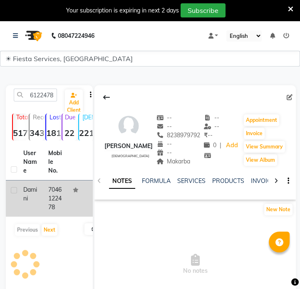
click at [45, 205] on td "7046122478" at bounding box center [55, 199] width 25 height 36
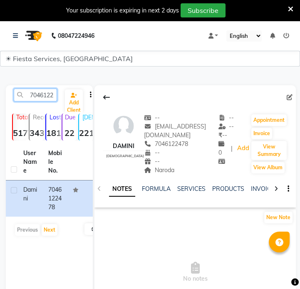
click at [41, 99] on input "7046122478" at bounding box center [35, 95] width 43 height 13
paste input "9561910243"
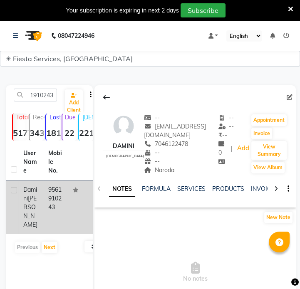
click at [54, 199] on td "9561910243" at bounding box center [55, 208] width 25 height 54
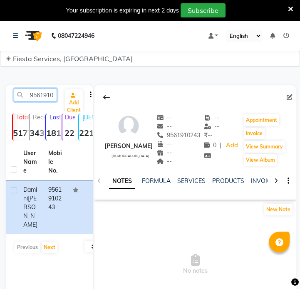
click at [40, 99] on input "9561910243" at bounding box center [35, 95] width 43 height 13
paste input "86435641"
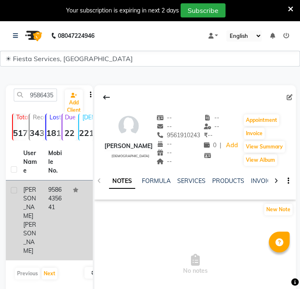
click at [36, 195] on span "[PERSON_NAME]" at bounding box center [29, 203] width 13 height 34
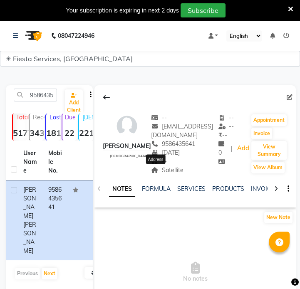
click at [155, 169] on span "Satellite" at bounding box center [167, 169] width 32 height 7
click at [48, 97] on input "9586435641" at bounding box center [35, 95] width 43 height 13
paste input "673974400"
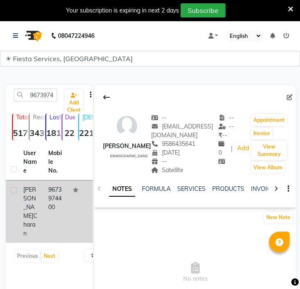
click at [38, 218] on td "[PERSON_NAME]" at bounding box center [30, 212] width 25 height 62
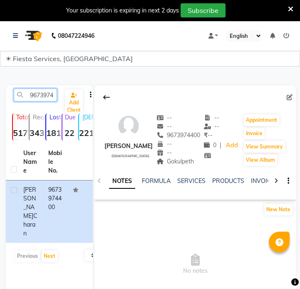
click at [25, 97] on input "9673974400" at bounding box center [35, 95] width 43 height 13
paste input "703841506"
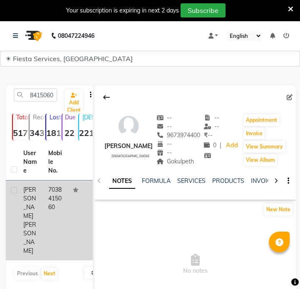
click at [52, 198] on td "7038415060" at bounding box center [55, 221] width 25 height 80
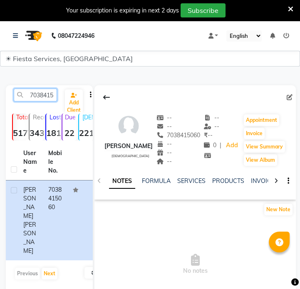
click at [37, 94] on input "7038415060" at bounding box center [35, 95] width 43 height 13
paste input "8459402132"
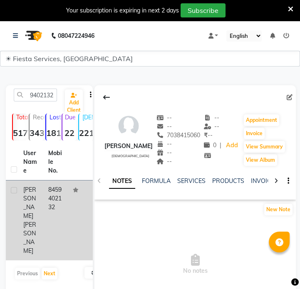
click at [56, 206] on td "8459402132" at bounding box center [55, 221] width 25 height 80
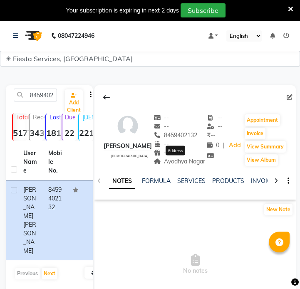
click at [182, 159] on span "Ayodhya Nagar" at bounding box center [180, 161] width 52 height 7
click at [175, 166] on div "Ayodhya Nagar" at bounding box center [180, 161] width 52 height 9
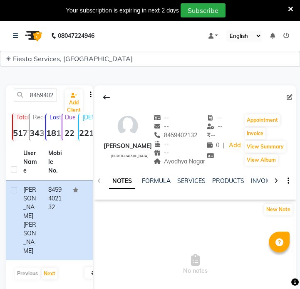
click at [175, 166] on div "Ayodhya Nagar" at bounding box center [180, 161] width 52 height 9
click at [50, 97] on input "8459402132" at bounding box center [35, 95] width 43 height 13
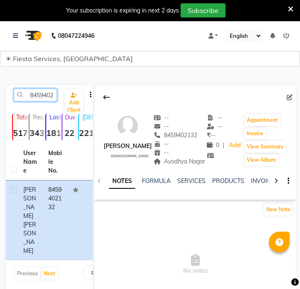
paste input "7383420271"
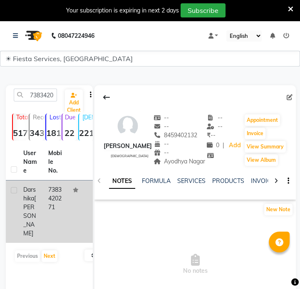
click at [56, 205] on td "7383420271" at bounding box center [55, 212] width 25 height 62
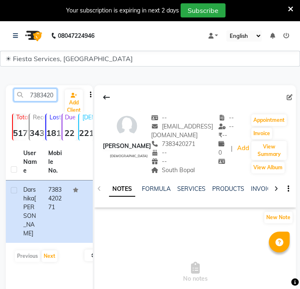
click at [44, 92] on input "7383420271" at bounding box center [35, 95] width 43 height 13
paste input "7016941870"
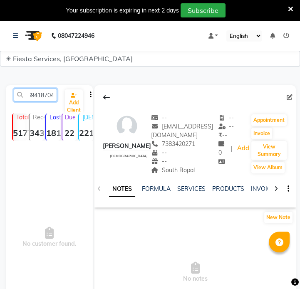
click at [46, 96] on input "73837016941870420271" at bounding box center [35, 95] width 43 height 13
paste input "016941870"
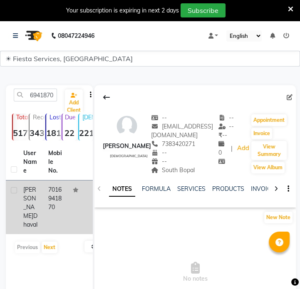
scroll to position [0, 0]
click at [42, 181] on td "[PERSON_NAME]" at bounding box center [30, 208] width 25 height 54
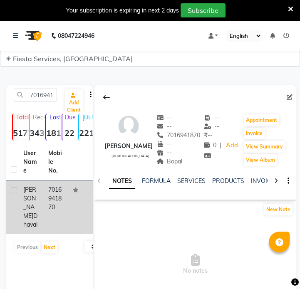
click at [41, 196] on td "[PERSON_NAME]" at bounding box center [30, 208] width 25 height 54
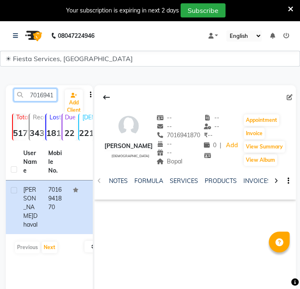
click at [45, 98] on input "7016941870" at bounding box center [35, 95] width 43 height 13
paste input "8980529279"
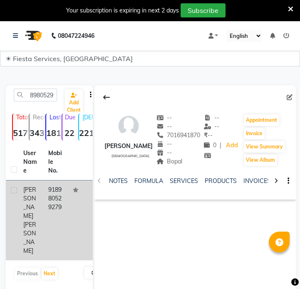
click at [53, 202] on td "918980529279" at bounding box center [55, 221] width 25 height 80
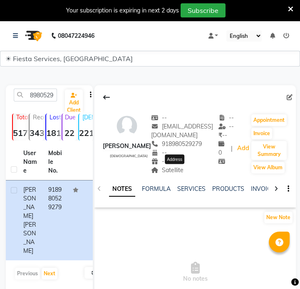
click at [184, 169] on span "Satellite" at bounding box center [167, 169] width 32 height 7
click at [50, 94] on input "8980529279" at bounding box center [35, 95] width 43 height 13
paste input "9623180130"
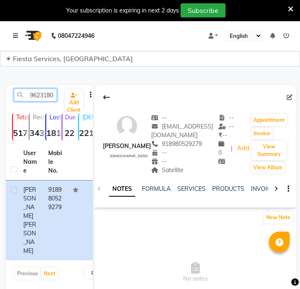
scroll to position [0, 11]
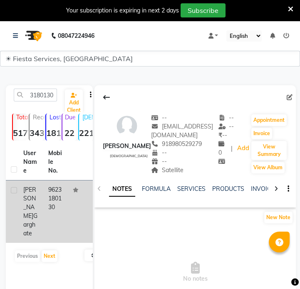
click at [52, 204] on td "9623180130" at bounding box center [55, 212] width 25 height 62
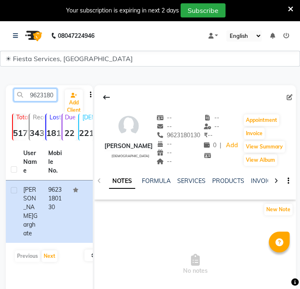
click at [38, 99] on input "9623180130" at bounding box center [35, 95] width 43 height 13
paste input "7436090389"
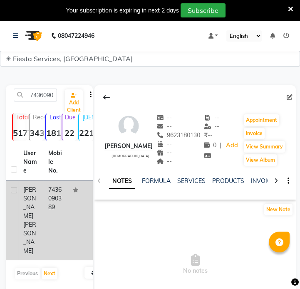
click at [42, 189] on td "[PERSON_NAME]" at bounding box center [30, 221] width 25 height 80
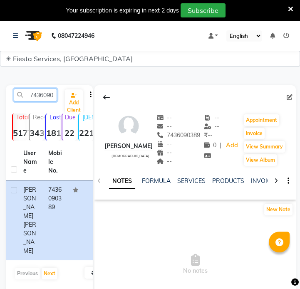
click at [44, 94] on input "7436090389" at bounding box center [35, 95] width 43 height 13
paste input "9773123482"
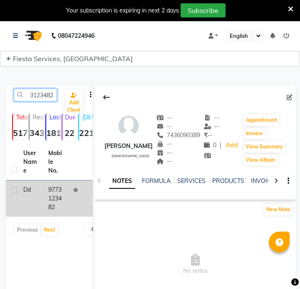
type input "9773123482"
click at [59, 190] on td "9773123482" at bounding box center [55, 199] width 25 height 36
